Goal: Transaction & Acquisition: Subscribe to service/newsletter

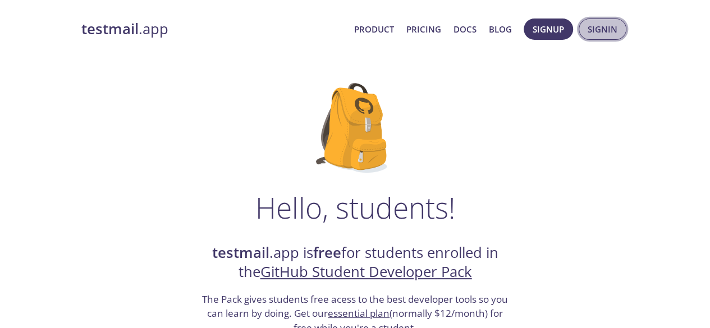
click at [588, 26] on span "Signin" at bounding box center [603, 29] width 30 height 15
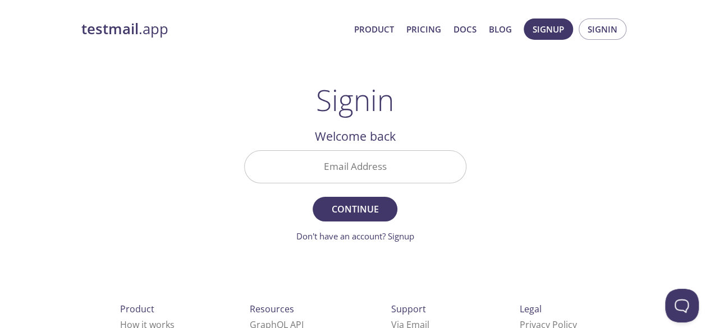
click at [438, 211] on form "Email Address Continue Don't have an account? Signup" at bounding box center [355, 196] width 222 height 93
click at [369, 204] on span "Continue" at bounding box center [355, 210] width 60 height 16
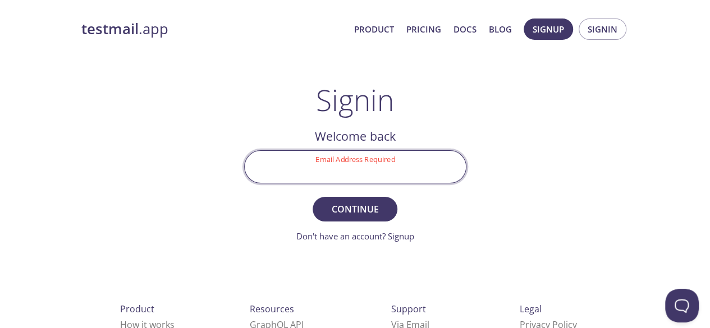
click at [368, 172] on input "Email Address Required" at bounding box center [355, 167] width 221 height 32
type input "[EMAIL_ADDRESS][DOMAIN_NAME]"
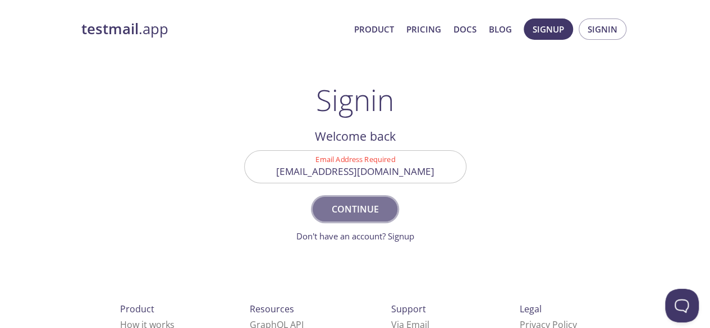
click at [366, 205] on span "Continue" at bounding box center [355, 210] width 60 height 16
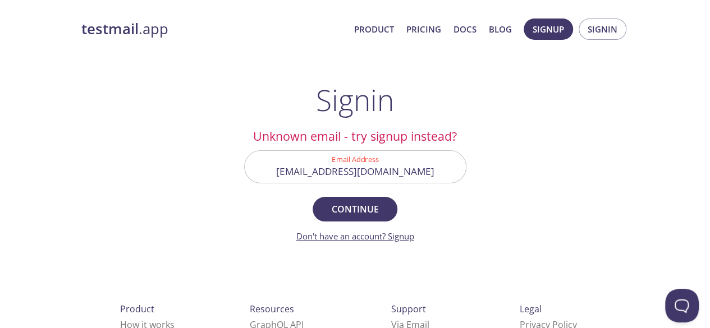
click at [395, 240] on link "Don't have an account? Signup" at bounding box center [355, 236] width 118 height 11
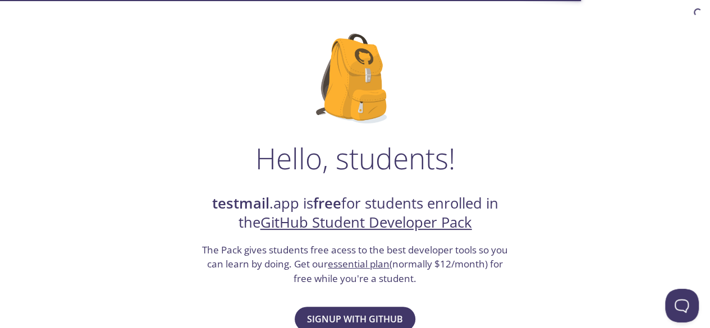
scroll to position [106, 0]
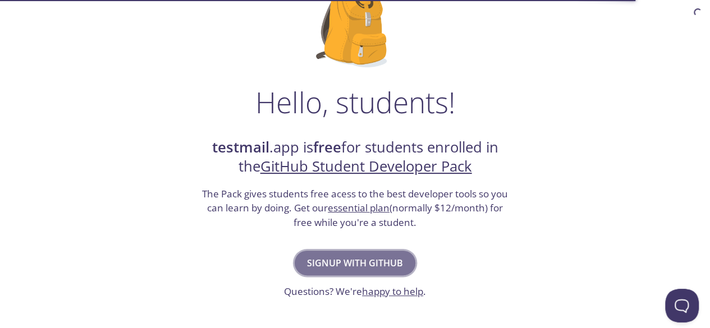
click at [330, 265] on span "Signup with GitHub" at bounding box center [355, 263] width 96 height 16
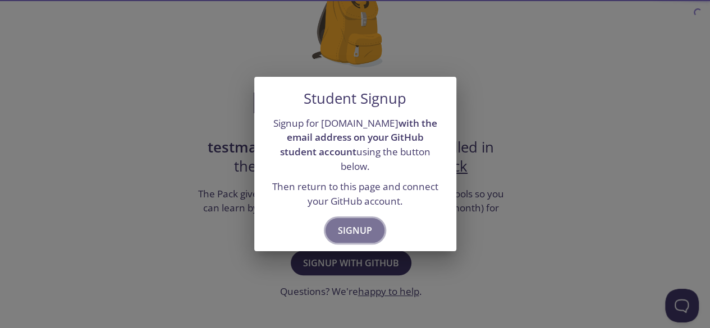
click at [359, 229] on span "Signup" at bounding box center [355, 231] width 34 height 16
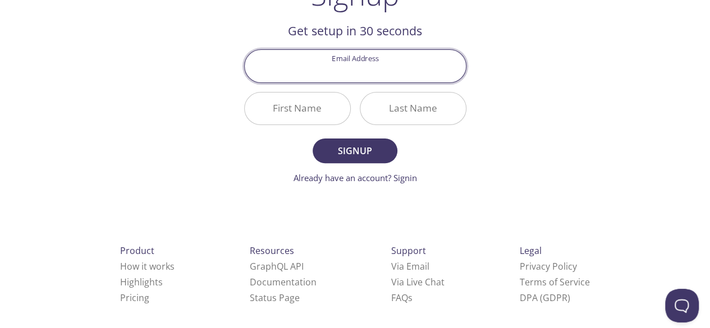
click at [360, 82] on input "Email Address" at bounding box center [355, 66] width 221 height 32
type input "[EMAIL_ADDRESS][DOMAIN_NAME]"
click at [324, 125] on input "First Name" at bounding box center [298, 109] width 106 height 32
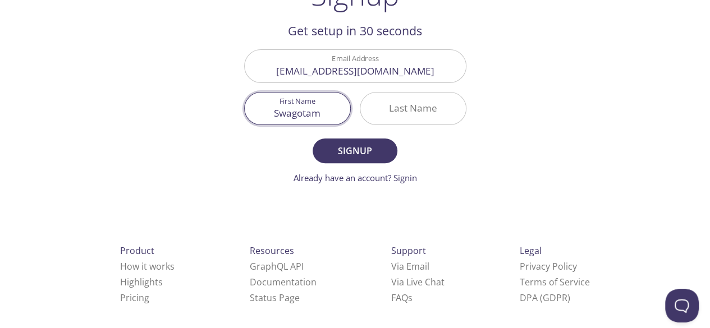
type input "Swagotam"
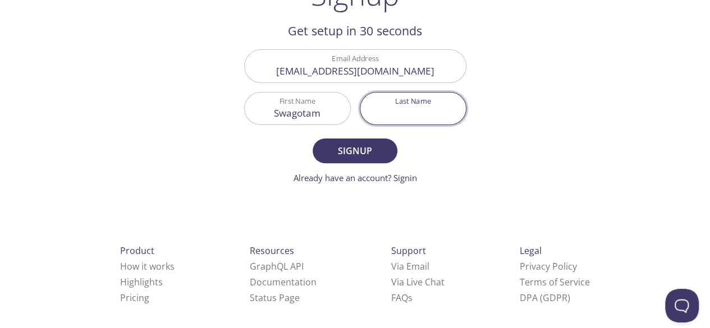
click at [389, 125] on input "Last Name" at bounding box center [413, 109] width 106 height 32
type input "[PERSON_NAME]"
click at [383, 159] on span "Signup" at bounding box center [355, 151] width 60 height 16
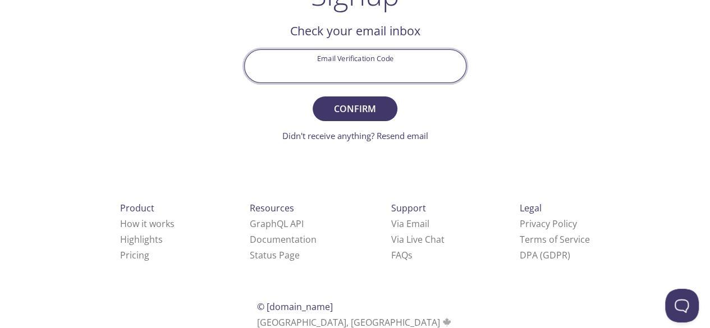
click at [300, 82] on input "Email Verification Code" at bounding box center [355, 66] width 221 height 32
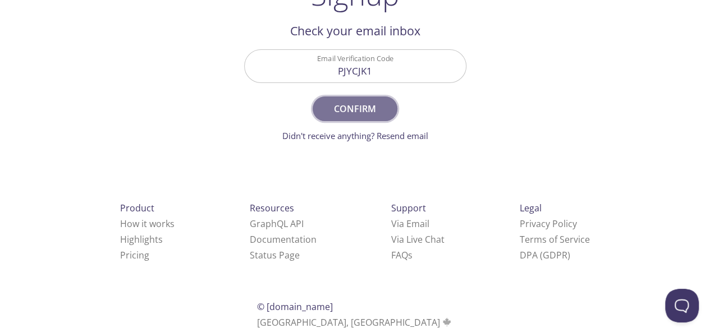
click at [368, 121] on button "Confirm" at bounding box center [355, 109] width 84 height 25
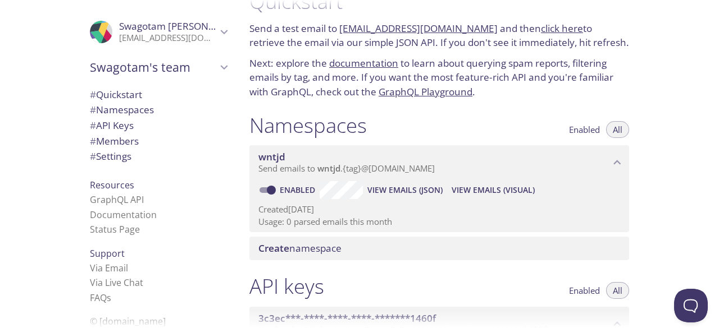
scroll to position [30, 0]
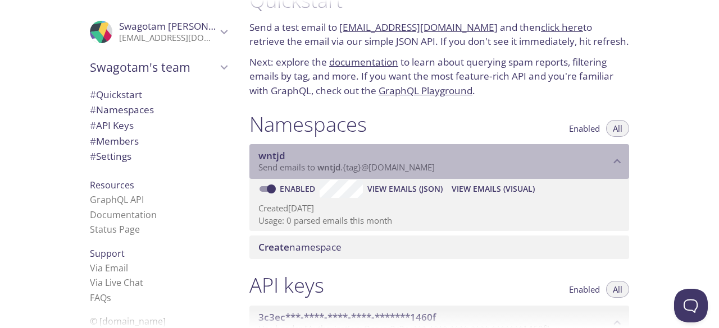
click at [349, 172] on span "Send emails to wntjd . {tag} @inbox.testmail.app" at bounding box center [346, 167] width 176 height 11
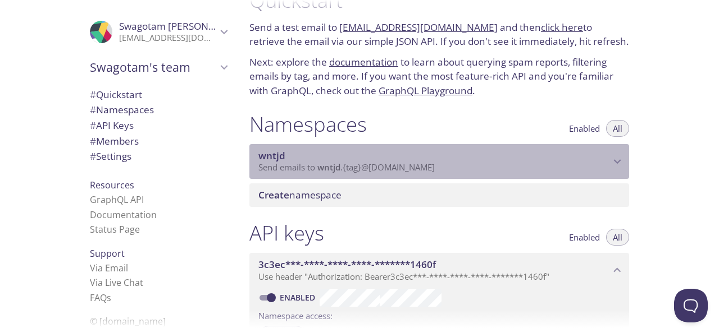
click at [349, 172] on span "Send emails to wntjd . {tag} @inbox.testmail.app" at bounding box center [346, 167] width 176 height 11
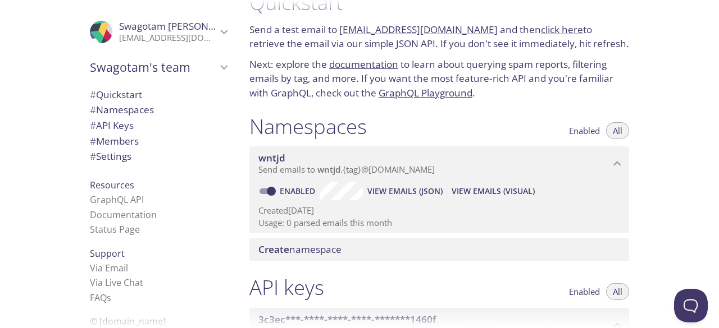
scroll to position [0, 0]
